Goal: Task Accomplishment & Management: Manage account settings

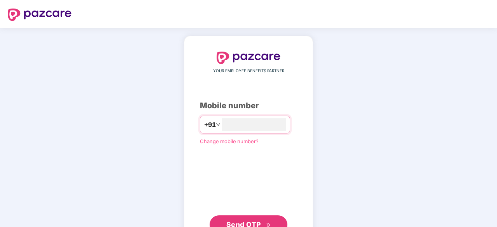
scroll to position [30, 0]
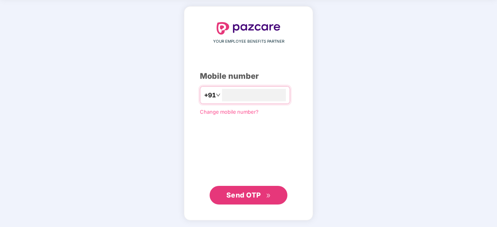
type input "**********"
click at [255, 191] on span "Send OTP" at bounding box center [248, 196] width 45 height 11
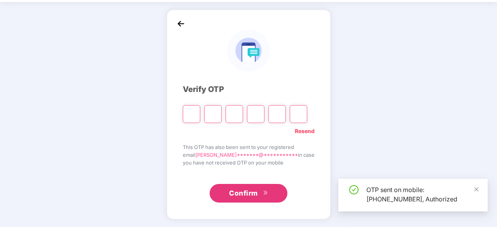
scroll to position [26, 0]
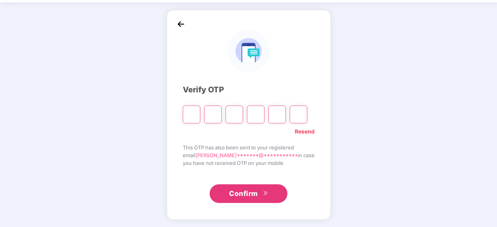
type input "*"
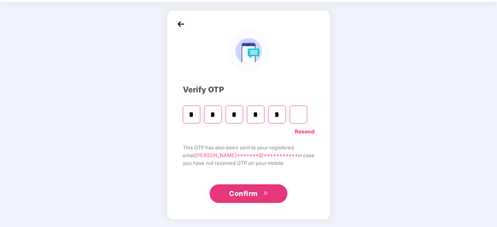
type input "*"
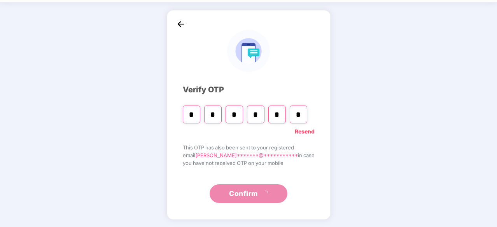
scroll to position [0, 0]
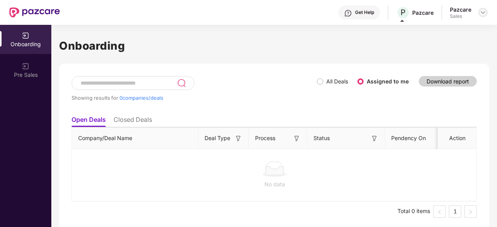
click at [483, 10] on img at bounding box center [483, 12] width 6 height 6
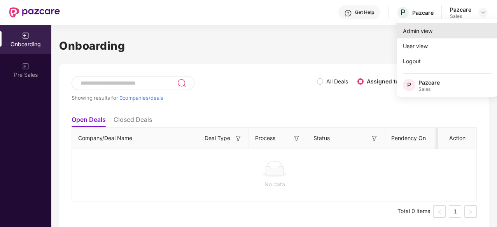
click at [456, 37] on div "Admin view" at bounding box center [447, 30] width 101 height 15
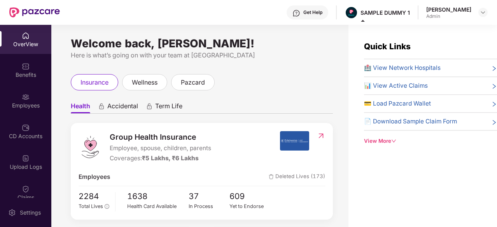
scroll to position [47, 0]
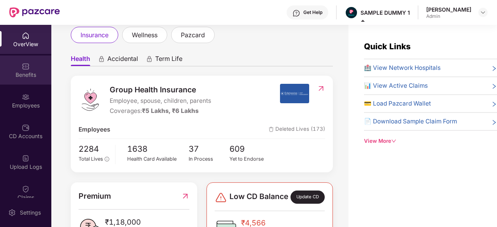
click at [17, 77] on div "Benefits" at bounding box center [25, 75] width 51 height 8
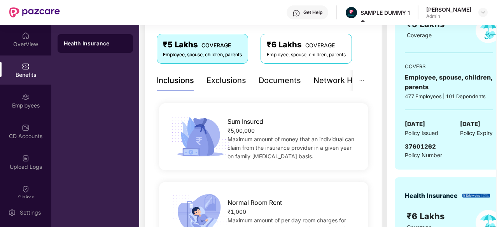
scroll to position [127, 0]
click at [320, 86] on div "Network Hospitals" at bounding box center [321, 80] width 68 height 12
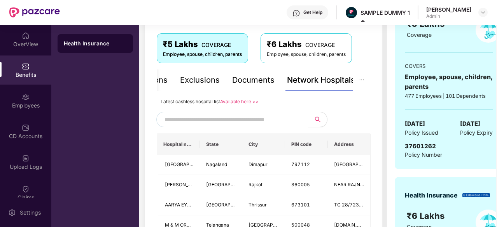
click at [262, 122] on input "text" at bounding box center [230, 120] width 133 height 12
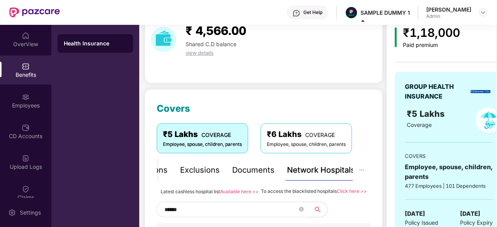
scroll to position [0, 0]
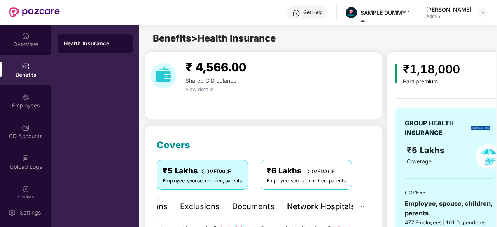
type input "******"
click at [38, 100] on div "Employees" at bounding box center [25, 100] width 51 height 29
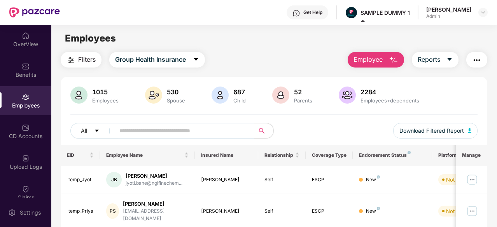
click at [383, 60] on span "Employee" at bounding box center [367, 60] width 29 height 10
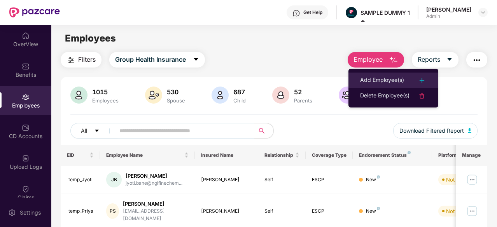
click at [381, 87] on li "Add Employee(s)" at bounding box center [393, 81] width 90 height 16
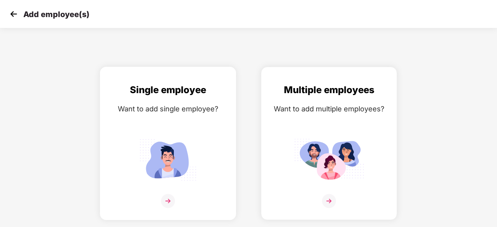
click at [170, 201] on img at bounding box center [168, 201] width 14 height 14
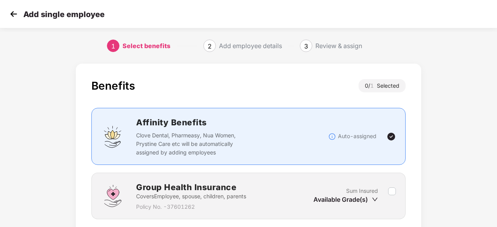
scroll to position [59, 0]
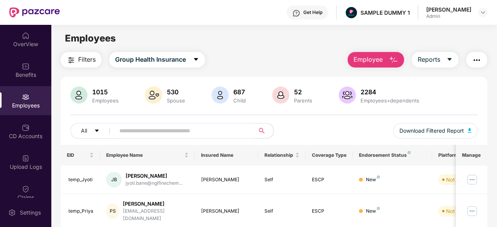
scroll to position [63, 0]
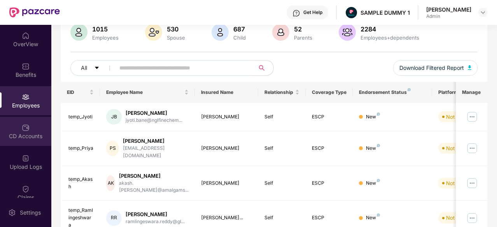
click at [28, 133] on div "CD Accounts" at bounding box center [25, 137] width 51 height 8
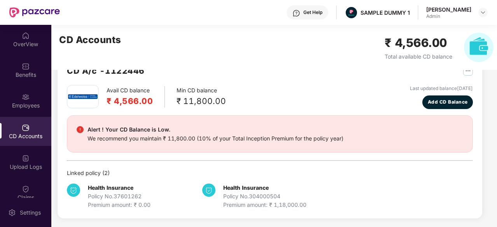
scroll to position [2, 0]
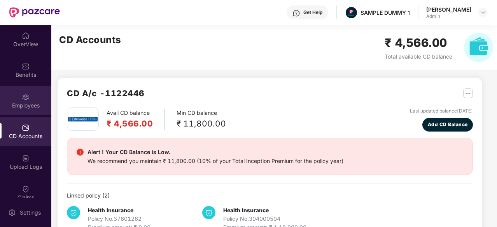
click at [35, 94] on div "Employees" at bounding box center [25, 100] width 51 height 29
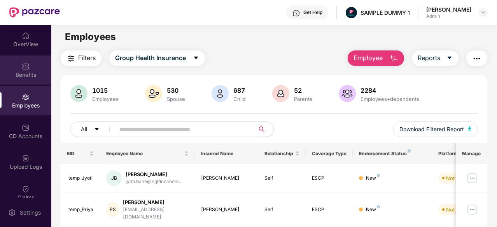
click at [16, 73] on div "Benefits" at bounding box center [25, 75] width 51 height 8
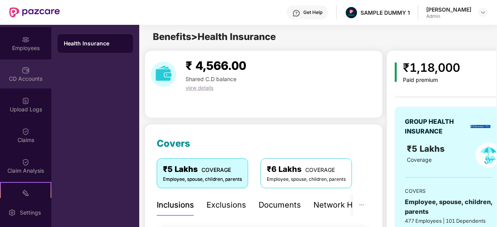
scroll to position [92, 0]
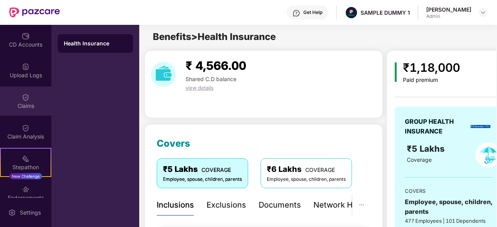
click at [23, 111] on div "Claims" at bounding box center [25, 101] width 51 height 29
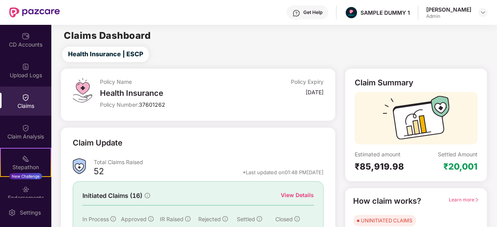
scroll to position [76, 0]
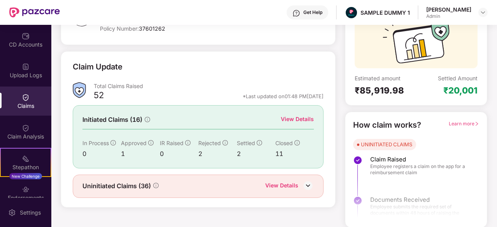
click at [286, 185] on div "View Details" at bounding box center [281, 187] width 33 height 10
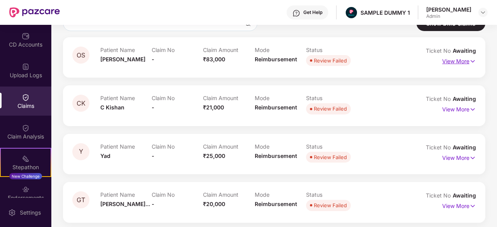
click at [474, 62] on img at bounding box center [472, 61] width 7 height 9
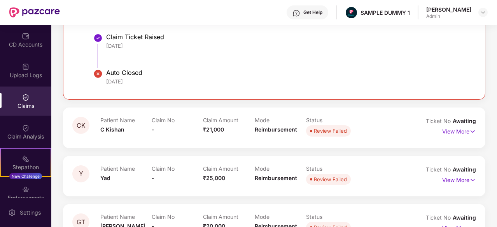
scroll to position [212, 0]
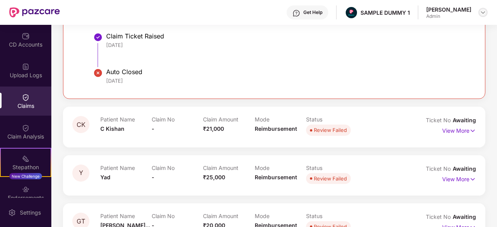
click at [484, 15] on img at bounding box center [483, 12] width 6 height 6
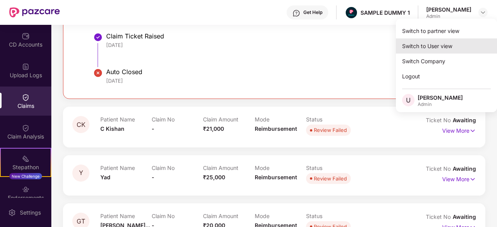
click at [450, 51] on div "Switch to User view" at bounding box center [446, 45] width 101 height 15
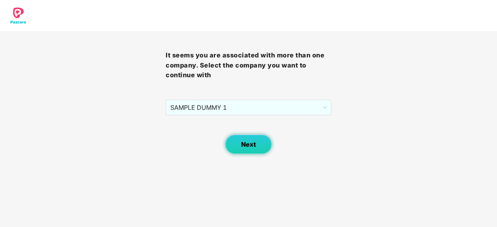
click at [259, 144] on button "Next" at bounding box center [248, 144] width 47 height 19
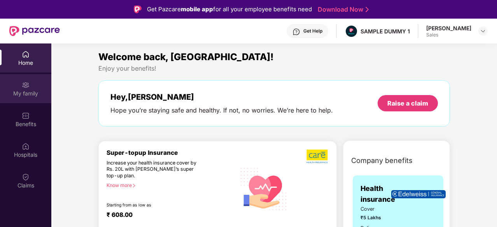
click at [17, 96] on div "My family" at bounding box center [25, 94] width 51 height 8
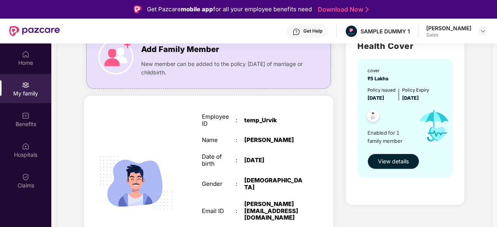
scroll to position [104, 0]
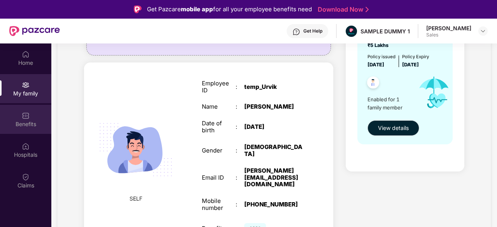
click at [37, 119] on div "Benefits" at bounding box center [25, 119] width 51 height 29
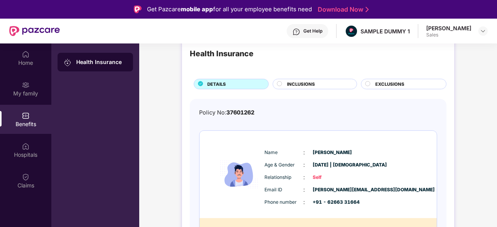
scroll to position [17, 0]
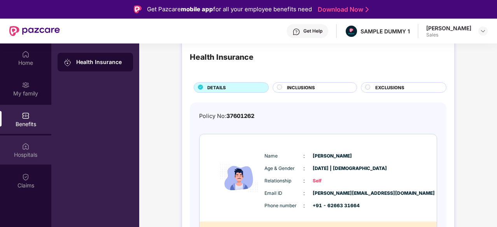
click at [35, 154] on div "Hospitals" at bounding box center [25, 155] width 51 height 8
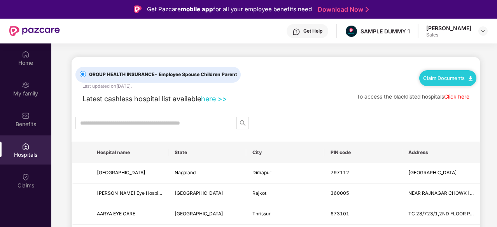
scroll to position [86, 0]
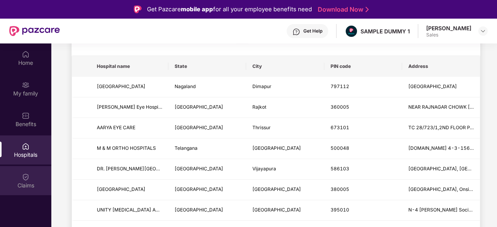
click at [36, 174] on div "Claims" at bounding box center [25, 180] width 51 height 29
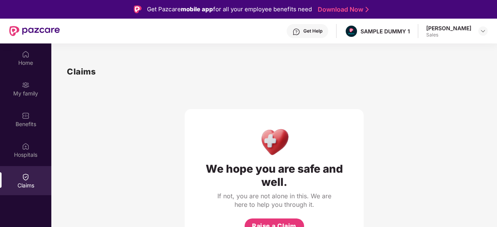
scroll to position [44, 0]
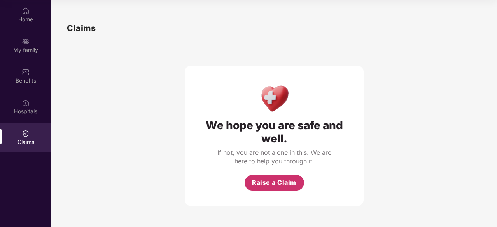
drag, startPoint x: 269, startPoint y: 178, endPoint x: 250, endPoint y: 189, distance: 21.3
click at [250, 189] on button "Raise a Claim" at bounding box center [274, 183] width 59 height 16
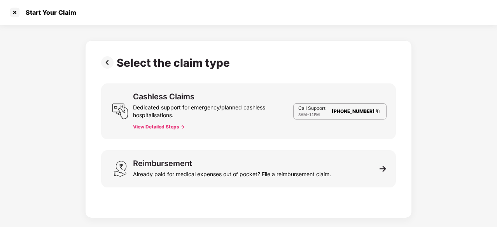
scroll to position [19, 0]
click at [9, 14] on div at bounding box center [15, 12] width 12 height 12
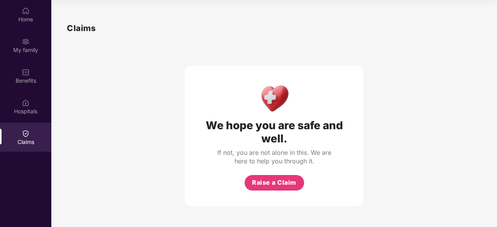
click at [98, 50] on div "We hope you are safe and well. If not, you are not alone in this. We are here t…" at bounding box center [274, 121] width 415 height 172
click at [33, 23] on div "Home" at bounding box center [25, 20] width 51 height 8
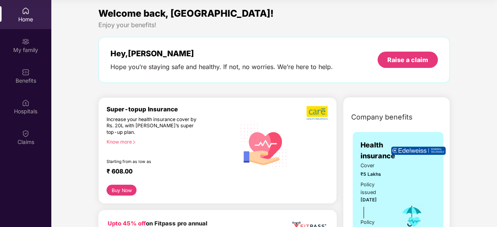
scroll to position [0, 0]
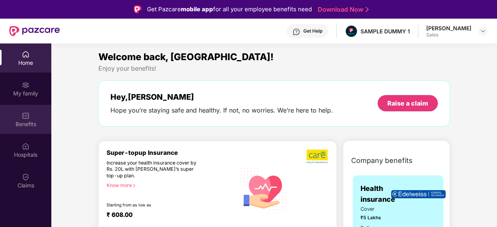
click at [40, 107] on div "Benefits" at bounding box center [25, 119] width 51 height 29
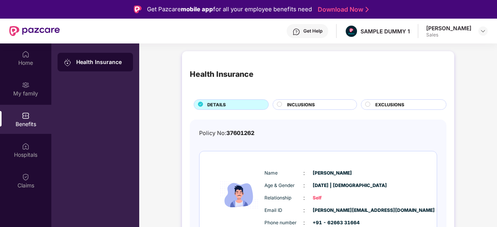
scroll to position [38, 0]
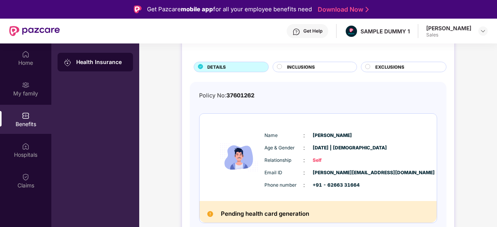
click at [343, 71] on div "INCLUSIONS" at bounding box center [318, 68] width 70 height 8
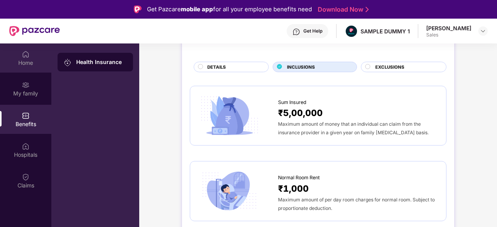
click at [37, 62] on div "Home" at bounding box center [25, 63] width 51 height 8
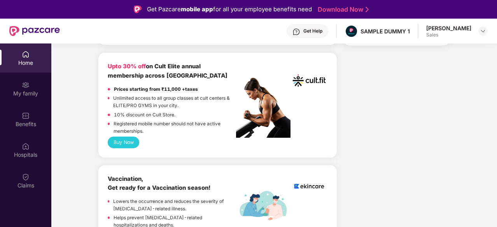
scroll to position [351, 0]
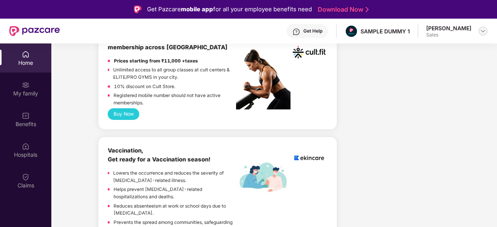
click at [479, 28] on div at bounding box center [482, 30] width 9 height 9
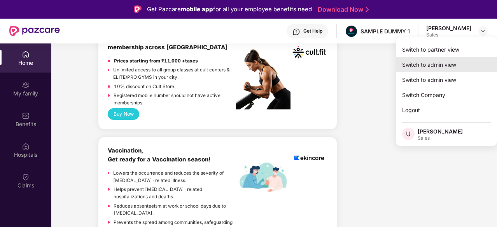
click at [455, 61] on div "Switch to admin view" at bounding box center [446, 64] width 101 height 15
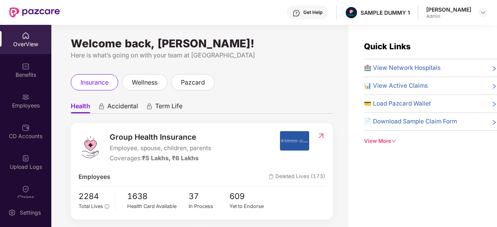
click at [31, 85] on div "OverView Benefits Employees CD Accounts Upload Logs Claims Claim Analysis Stepa…" at bounding box center [25, 111] width 51 height 173
click at [27, 78] on div "Benefits" at bounding box center [25, 75] width 51 height 8
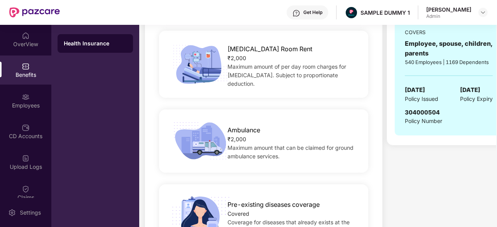
scroll to position [355, 0]
